Goal: Task Accomplishment & Management: Use online tool/utility

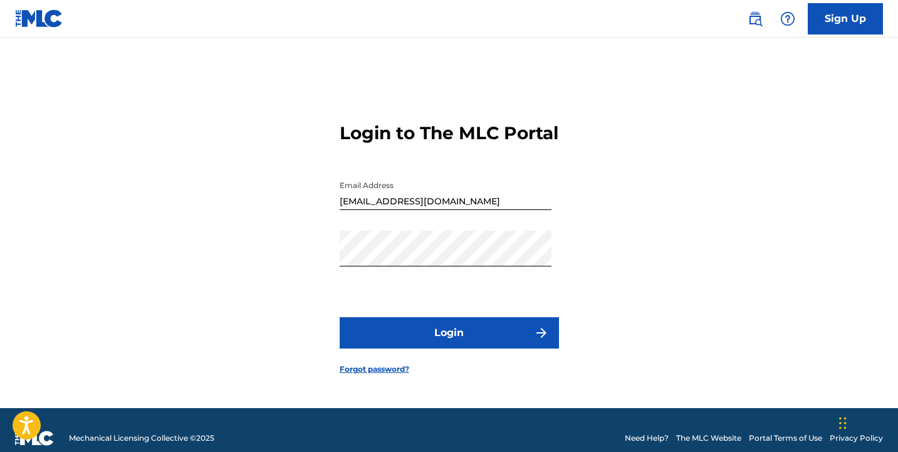
click at [488, 333] on button "Login" at bounding box center [448, 332] width 219 height 31
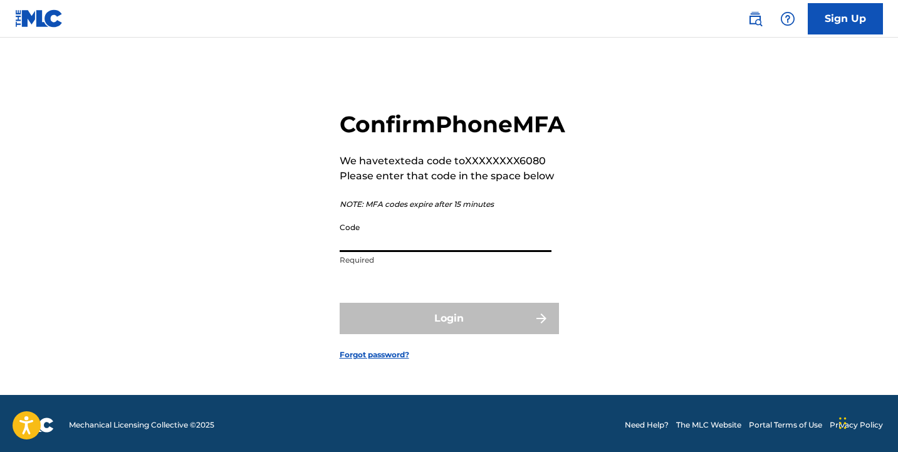
click at [422, 249] on input "Code" at bounding box center [445, 234] width 212 height 36
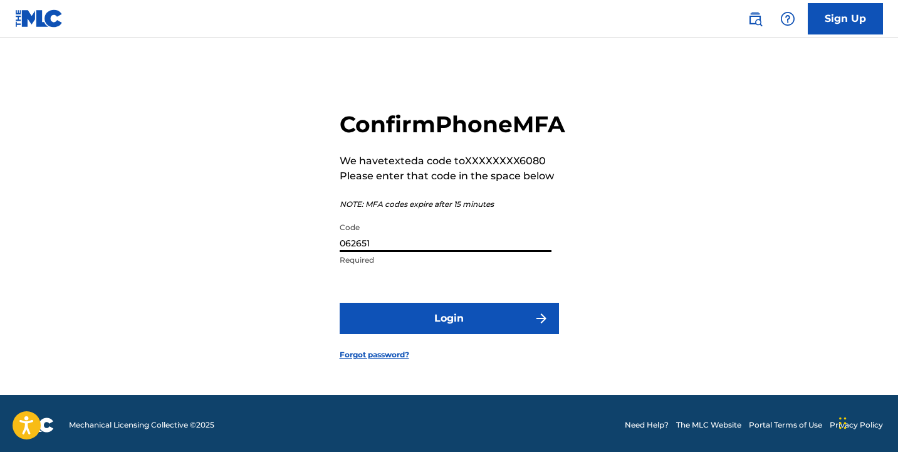
type input "062651"
click at [415, 334] on button "Login" at bounding box center [448, 318] width 219 height 31
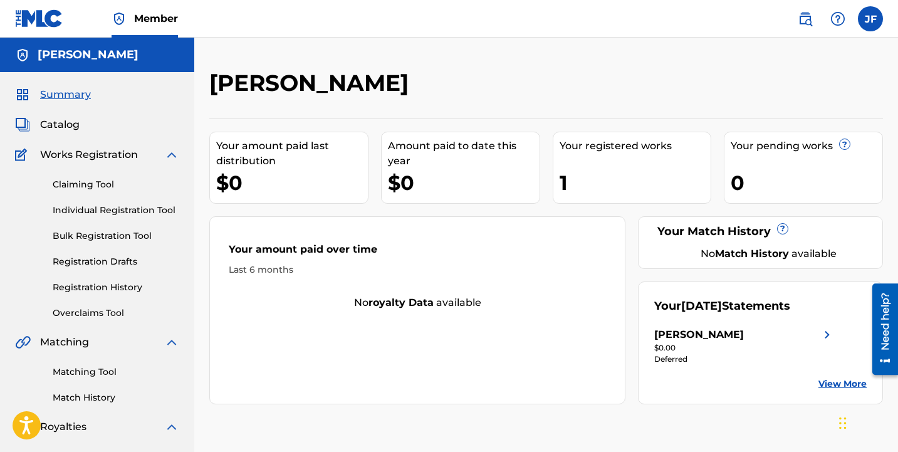
click at [88, 210] on link "Individual Registration Tool" at bounding box center [116, 210] width 127 height 13
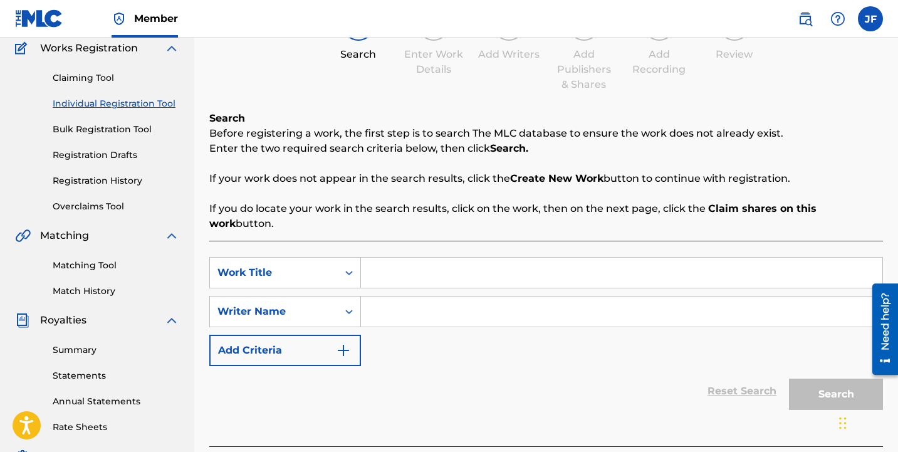
scroll to position [127, 0]
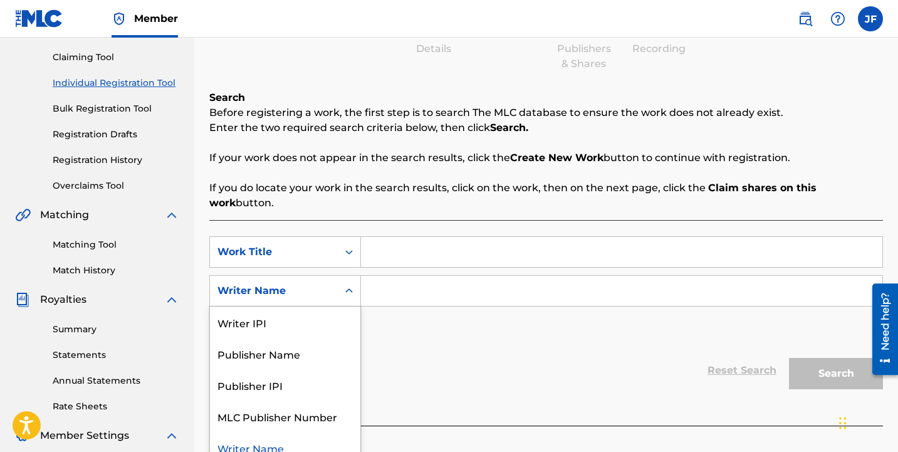
click at [351, 288] on icon "Search Form" at bounding box center [349, 290] width 8 height 4
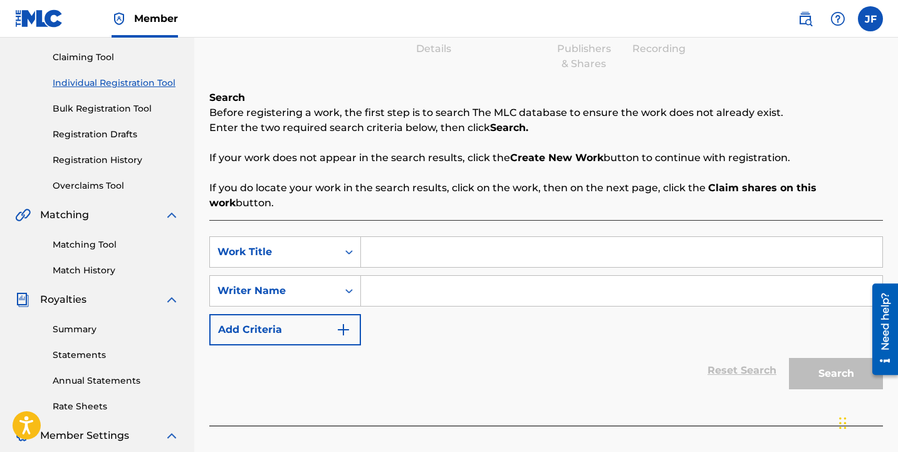
click at [427, 279] on input "Search Form" at bounding box center [621, 291] width 521 height 30
type input "[PERSON_NAME]"
click at [529, 310] on div "SearchWithCriteria3a1f7f41-8b72-4d61-919f-9b3618a7df4d Work Title SearchWithCri…" at bounding box center [545, 290] width 673 height 109
click at [599, 237] on input "Search Form" at bounding box center [621, 252] width 521 height 30
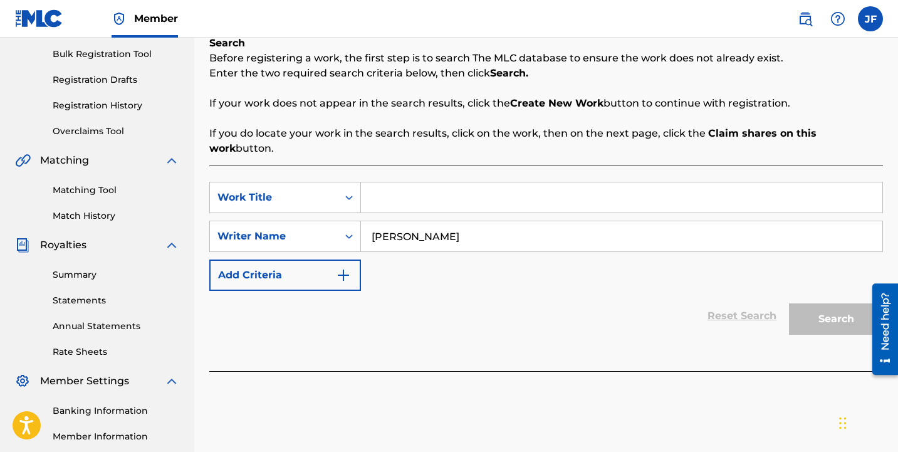
scroll to position [182, 0]
click at [471, 182] on input "Search Form" at bounding box center [621, 197] width 521 height 30
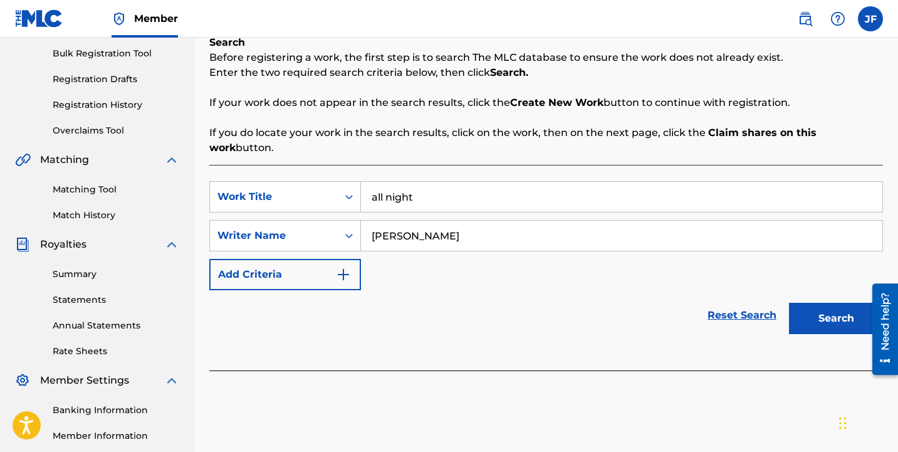
type input "all night"
click at [816, 303] on button "Search" at bounding box center [836, 318] width 94 height 31
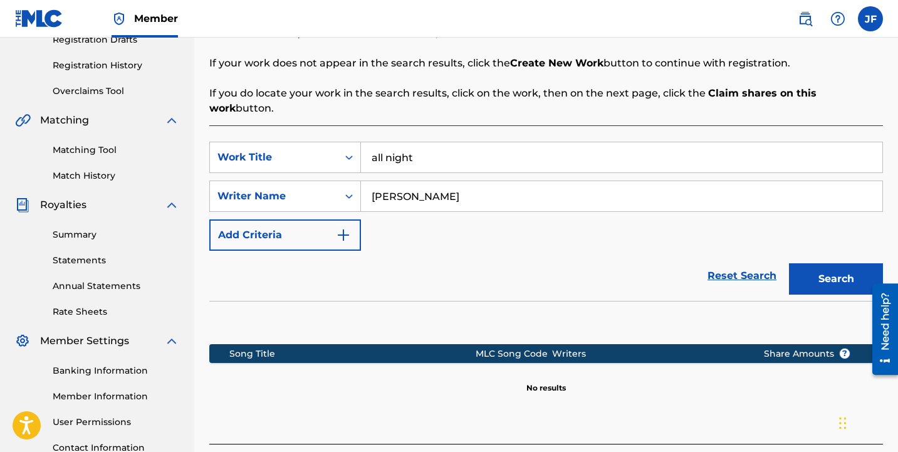
scroll to position [192, 0]
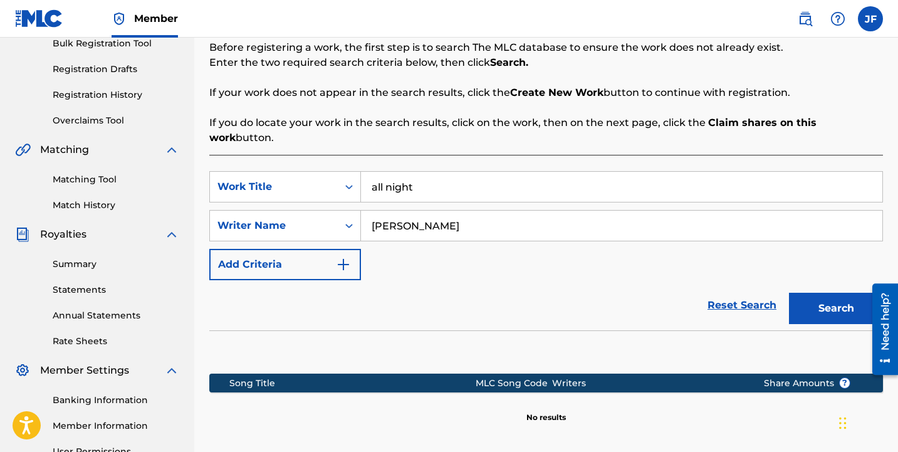
click at [66, 181] on link "Matching Tool" at bounding box center [116, 179] width 127 height 13
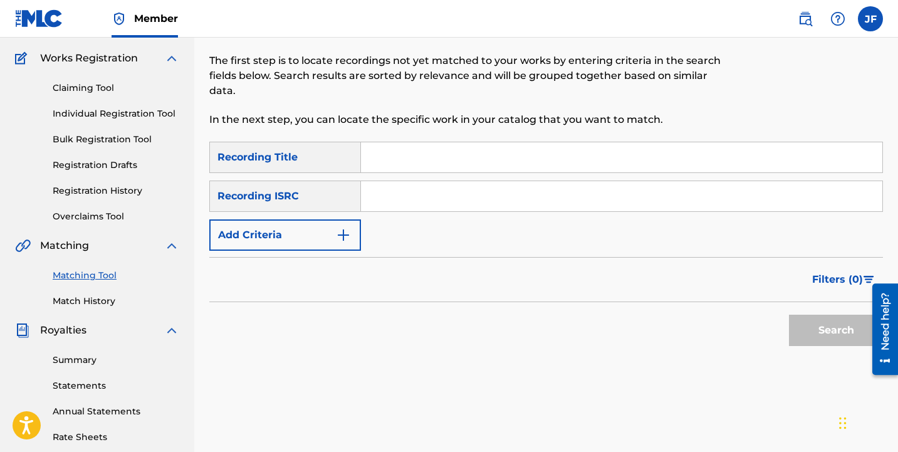
scroll to position [95, 0]
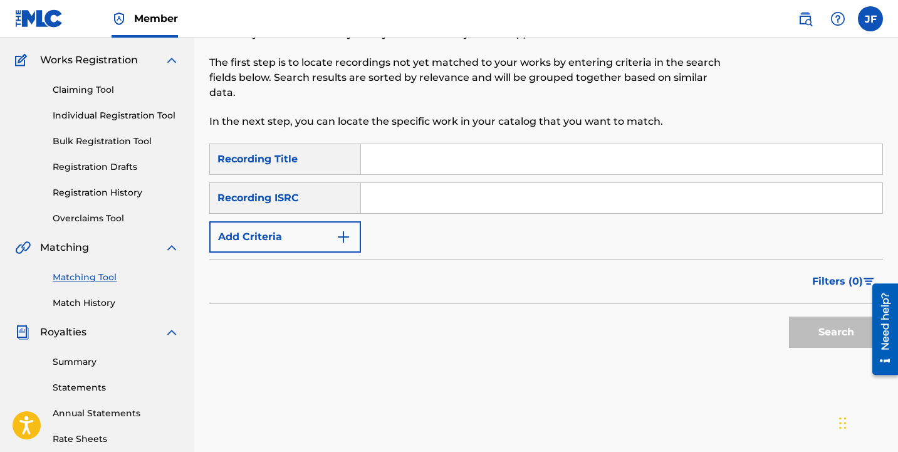
click at [420, 166] on input "Search Form" at bounding box center [621, 159] width 521 height 30
click at [98, 304] on link "Match History" at bounding box center [116, 302] width 127 height 13
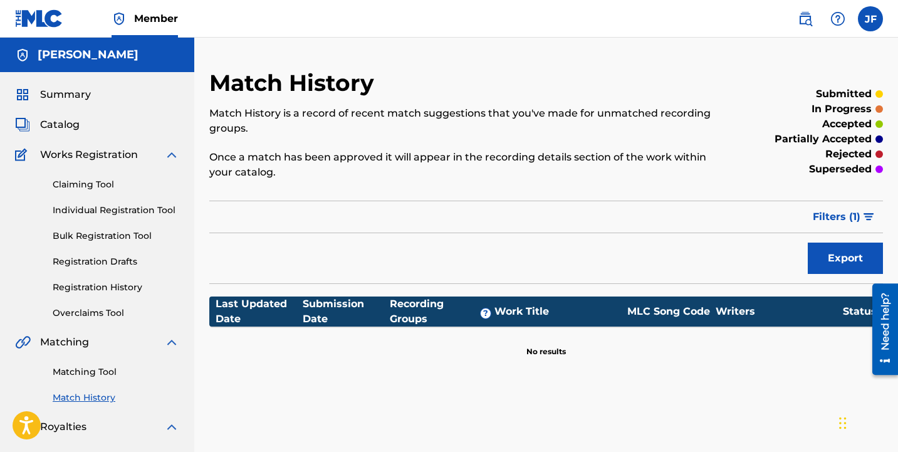
click at [65, 372] on link "Matching Tool" at bounding box center [116, 371] width 127 height 13
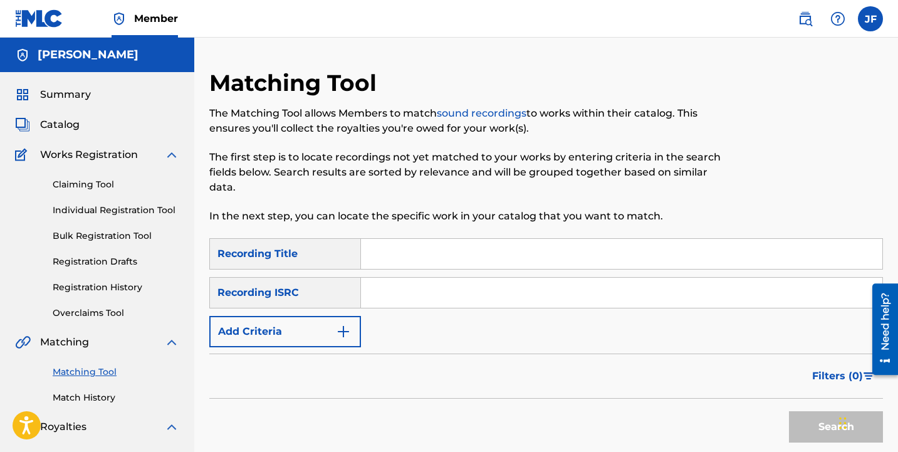
scroll to position [2, 0]
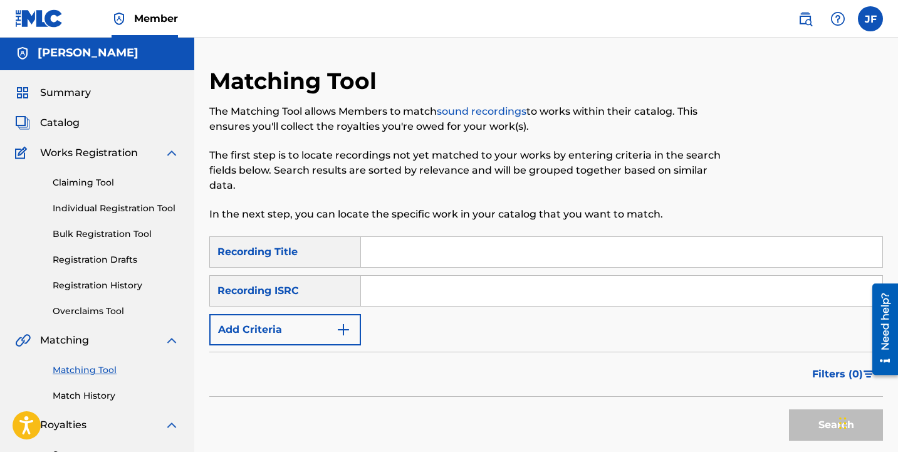
click at [95, 313] on link "Overclaims Tool" at bounding box center [116, 310] width 127 height 13
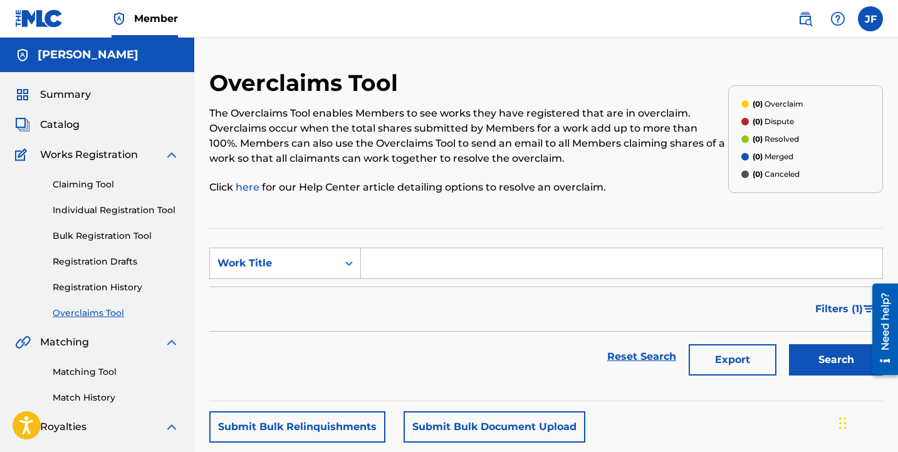
click at [94, 290] on link "Registration History" at bounding box center [116, 287] width 127 height 13
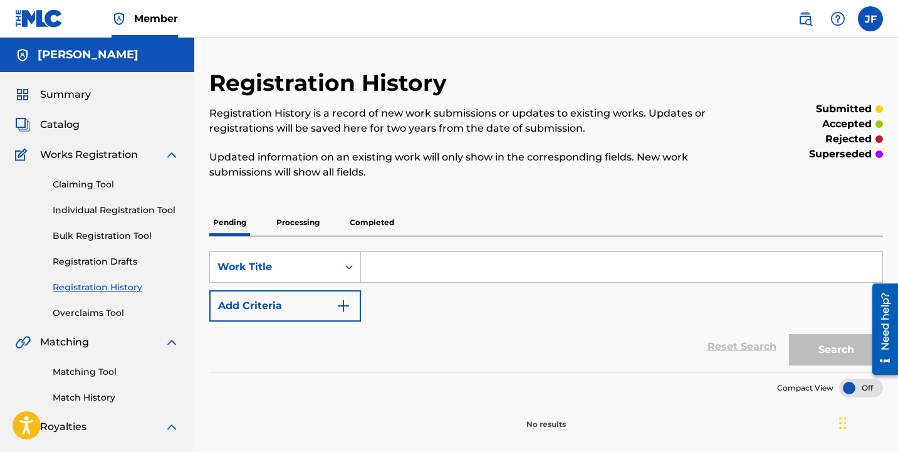
click at [301, 225] on p "Processing" at bounding box center [297, 222] width 51 height 26
click at [367, 217] on p "Completed" at bounding box center [372, 222] width 52 height 26
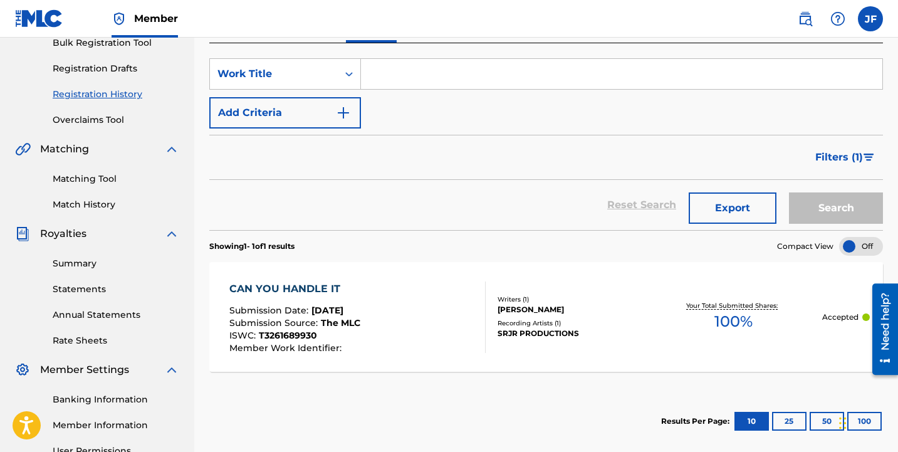
scroll to position [194, 0]
